Goal: Check status: Check status

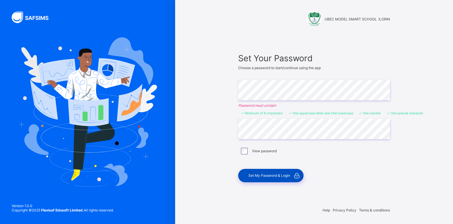
click at [269, 176] on span "Set My Password & Login" at bounding box center [270, 175] width 42 height 4
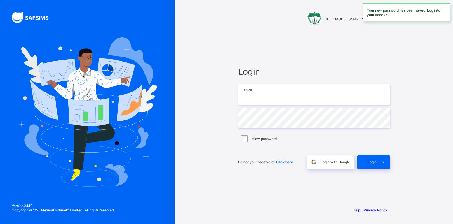
click at [271, 101] on input "email" at bounding box center [314, 94] width 152 height 20
type input "**********"
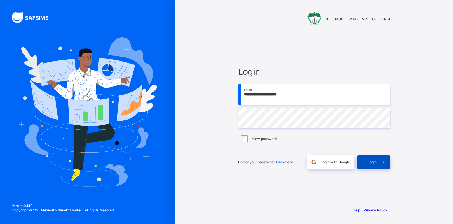
click at [370, 163] on span "Login" at bounding box center [372, 162] width 9 height 4
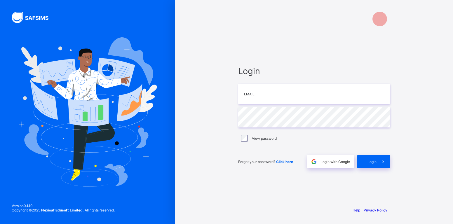
click at [287, 162] on span "Click here" at bounding box center [284, 162] width 17 height 4
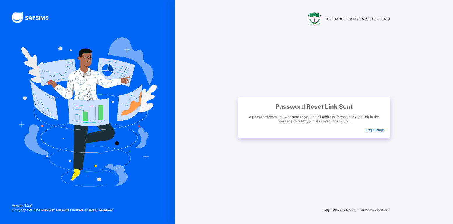
click at [373, 130] on span "Login Page" at bounding box center [375, 130] width 18 height 4
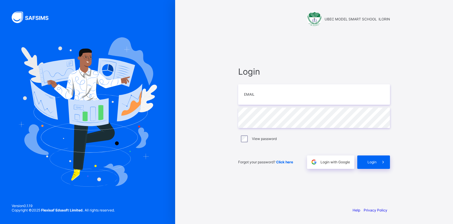
type input "**********"
click at [375, 162] on span "Login" at bounding box center [372, 162] width 9 height 4
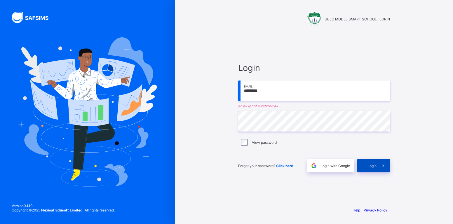
click at [376, 166] on span "Login" at bounding box center [372, 166] width 9 height 4
click at [370, 166] on span "Login" at bounding box center [372, 166] width 9 height 4
click at [372, 168] on span "Login" at bounding box center [372, 166] width 9 height 4
click at [267, 93] on input "********" at bounding box center [314, 91] width 152 height 20
type input "*"
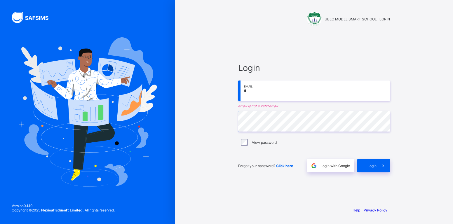
type input "**********"
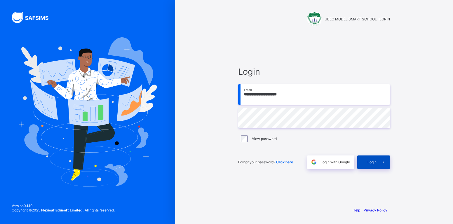
click at [373, 162] on span "Login" at bounding box center [372, 162] width 9 height 4
click at [270, 93] on input "email" at bounding box center [314, 94] width 152 height 20
type input "**********"
click at [365, 162] on div "Login" at bounding box center [373, 162] width 33 height 13
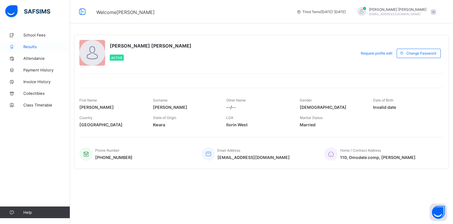
click at [30, 46] on span "Results" at bounding box center [46, 46] width 47 height 5
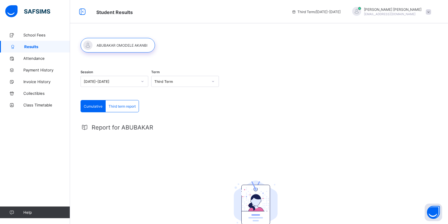
click at [213, 82] on icon at bounding box center [213, 81] width 2 height 1
click at [193, 93] on div "Third Term" at bounding box center [185, 94] width 67 height 9
click at [125, 107] on span "Third term report" at bounding box center [122, 106] width 27 height 4
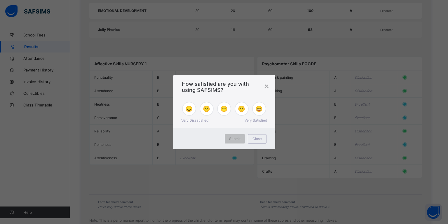
scroll to position [373, 0]
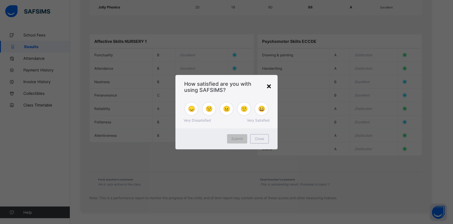
click at [269, 87] on div "×" at bounding box center [269, 86] width 6 height 10
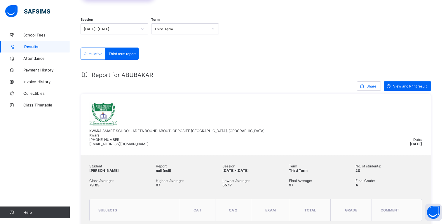
scroll to position [52, 0]
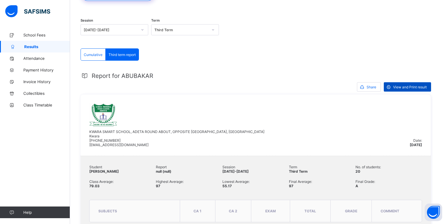
click at [404, 88] on span "View and Print result" at bounding box center [410, 87] width 34 height 4
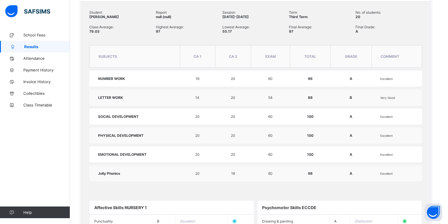
scroll to position [198, 0]
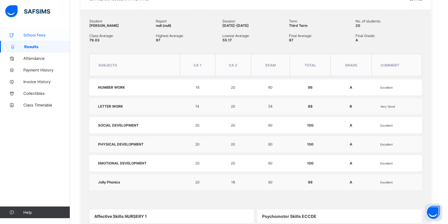
click at [32, 36] on span "School Fees" at bounding box center [46, 35] width 47 height 5
